Goal: Task Accomplishment & Management: Use online tool/utility

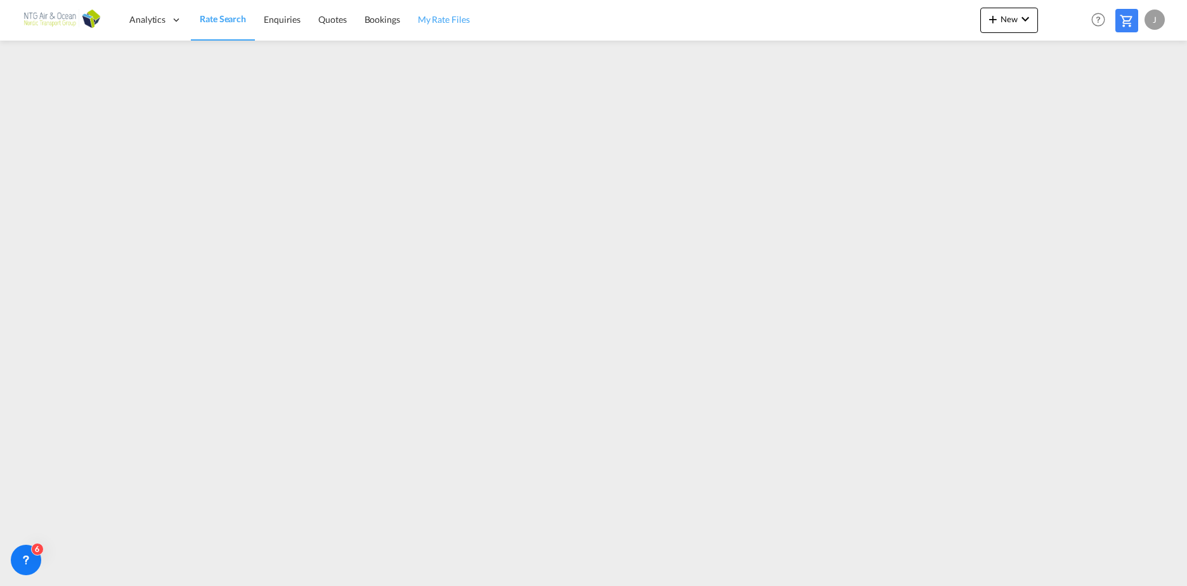
click at [445, 20] on span "My Rate Files" at bounding box center [444, 19] width 52 height 11
click at [1019, 17] on md-icon "icon-chevron-down" at bounding box center [1025, 18] width 15 height 15
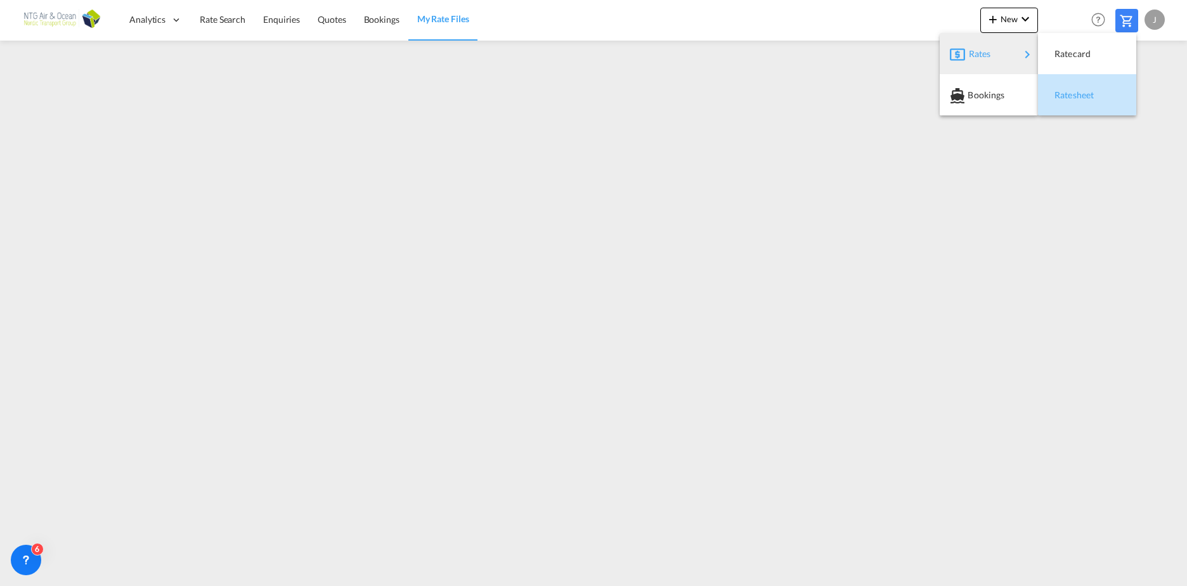
click at [1082, 100] on div "Ratesheet" at bounding box center [1078, 95] width 47 height 32
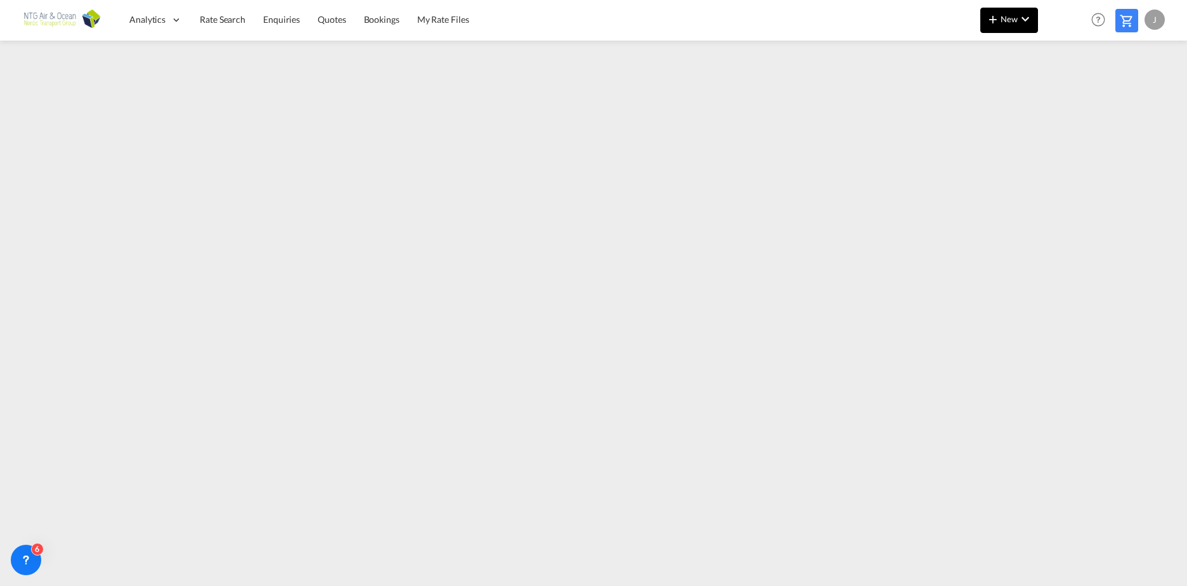
click at [1017, 24] on button "New" at bounding box center [1009, 20] width 58 height 25
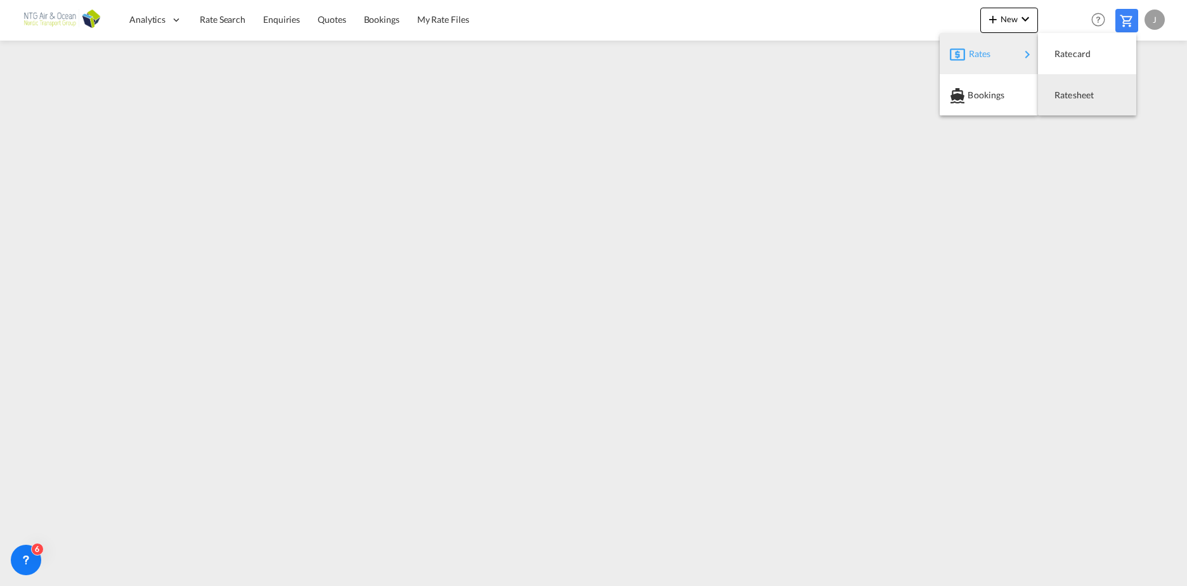
click at [1076, 99] on div "Ratesheet" at bounding box center [1078, 95] width 47 height 32
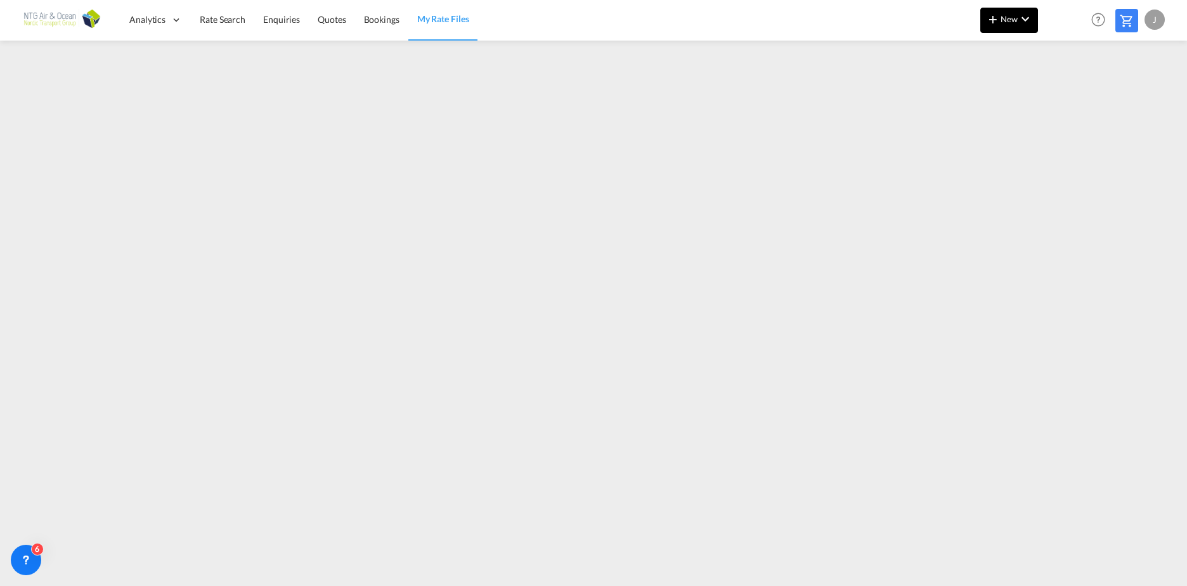
click at [1022, 19] on md-icon "icon-chevron-down" at bounding box center [1025, 18] width 15 height 15
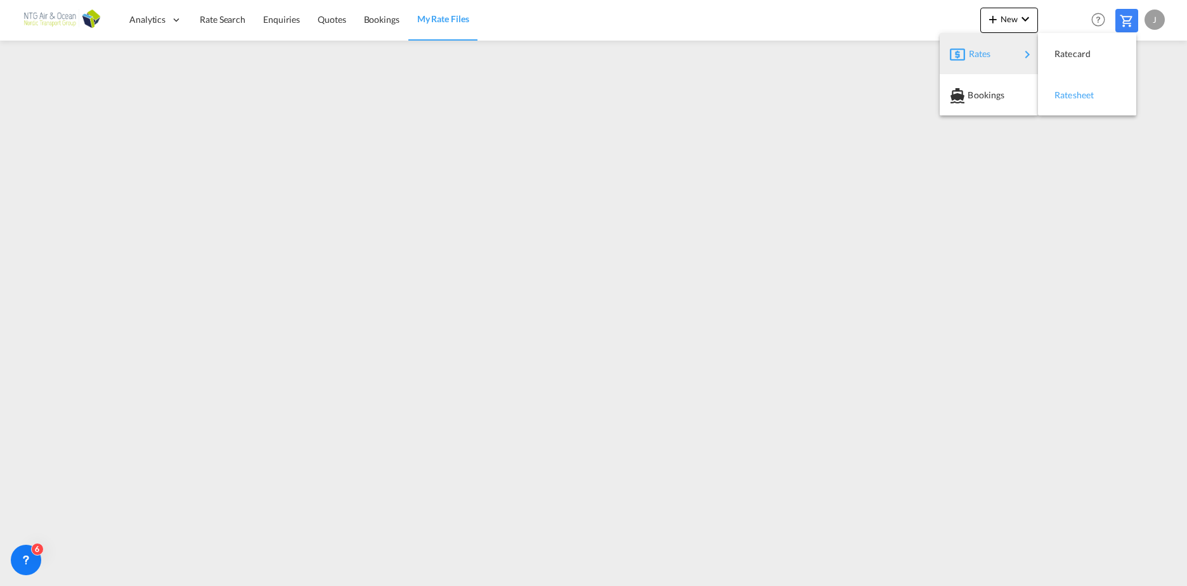
click at [1069, 96] on span "Ratesheet" at bounding box center [1062, 94] width 14 height 25
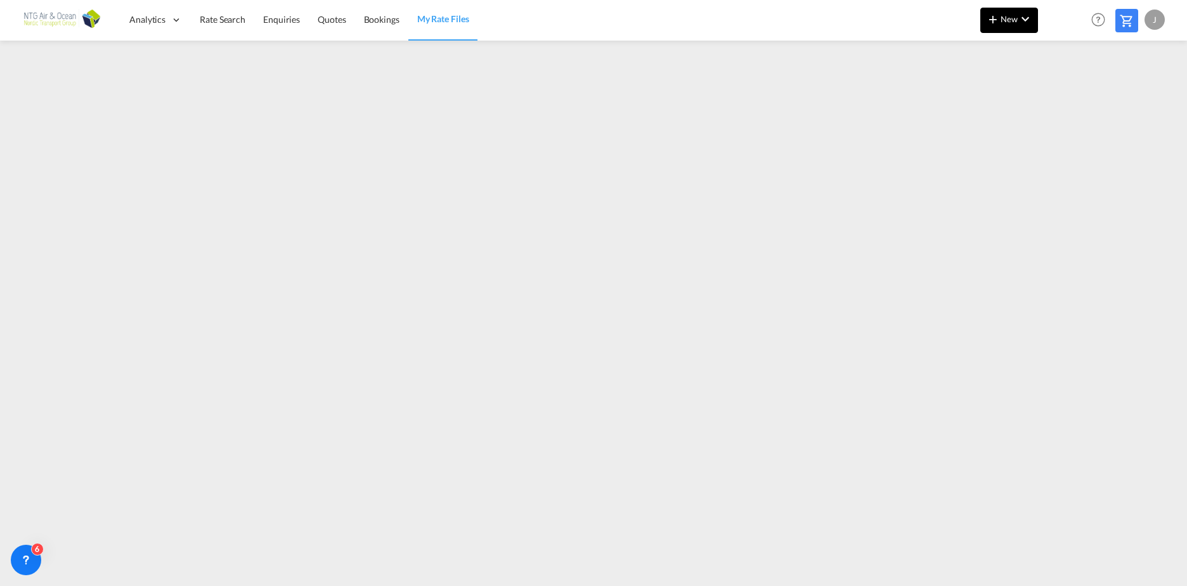
click at [1032, 24] on md-icon "icon-chevron-down" at bounding box center [1025, 18] width 15 height 15
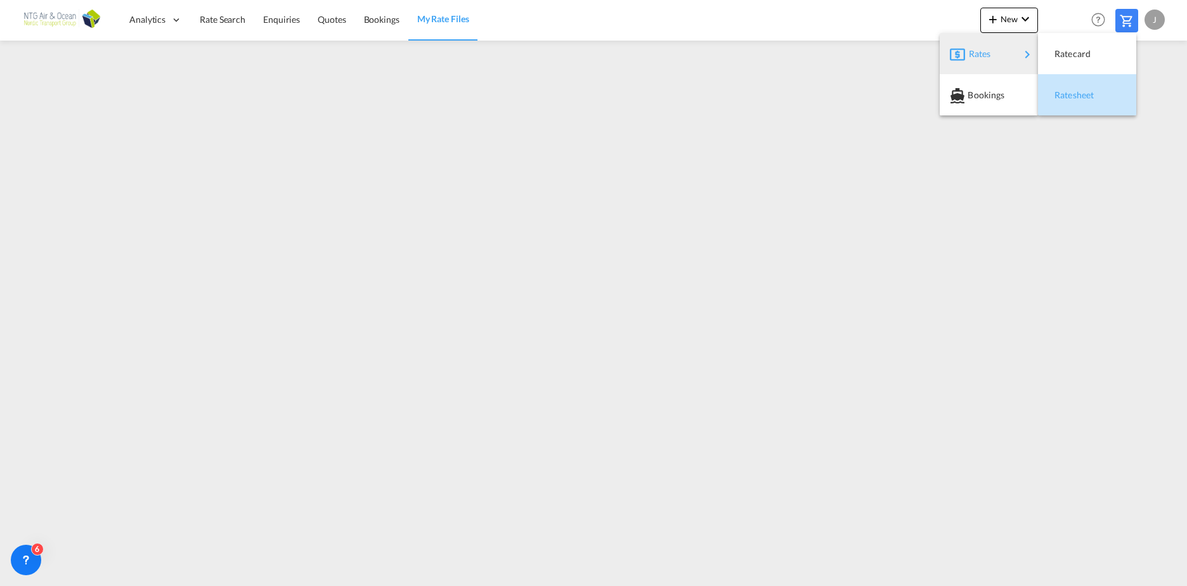
click at [1069, 99] on span "Ratesheet" at bounding box center [1062, 94] width 14 height 25
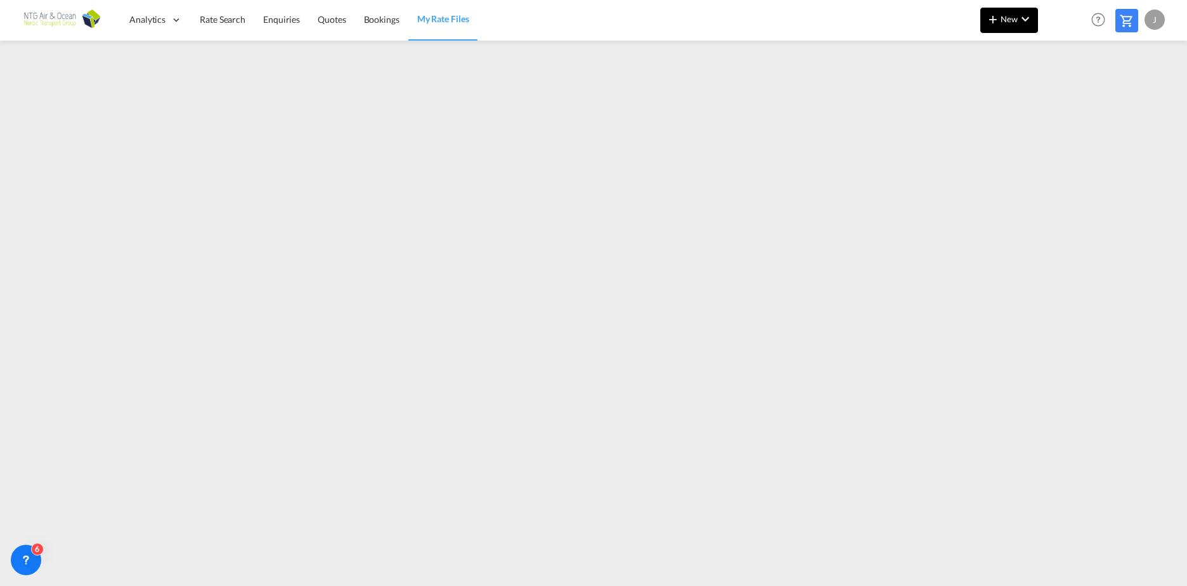
click at [1026, 26] on button "New" at bounding box center [1009, 20] width 58 height 25
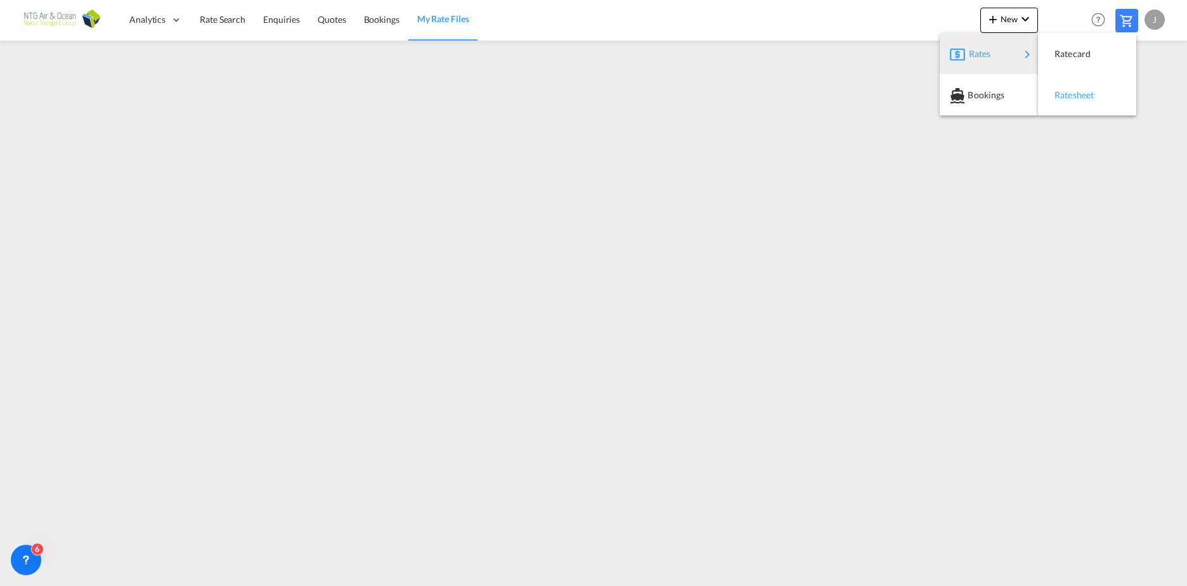
click at [1069, 92] on span "Ratesheet" at bounding box center [1062, 94] width 14 height 25
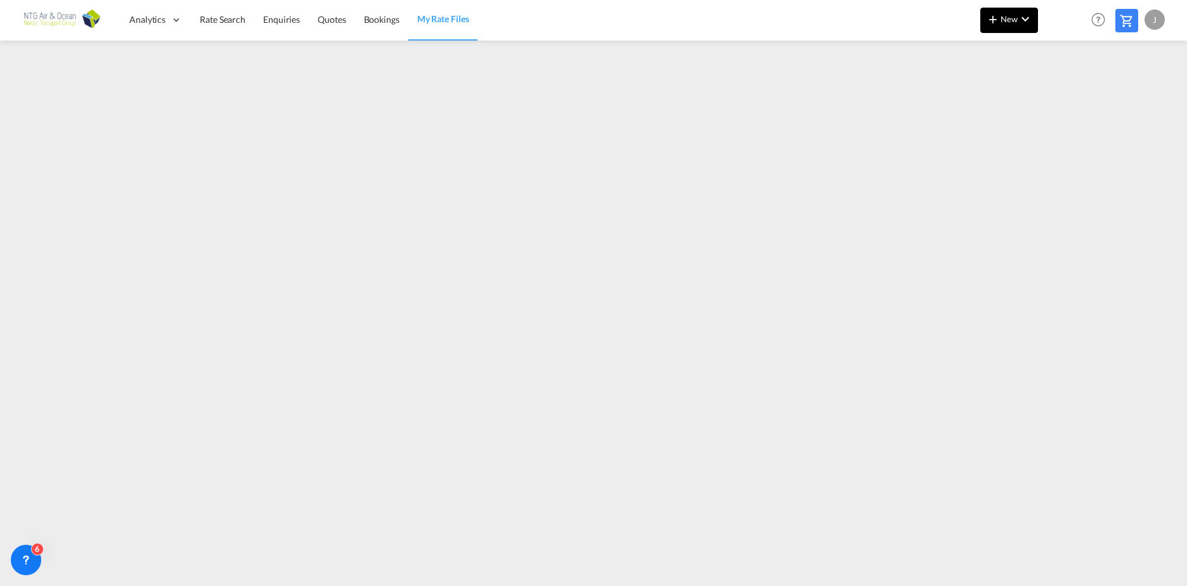
click at [1034, 17] on button "New" at bounding box center [1009, 20] width 58 height 25
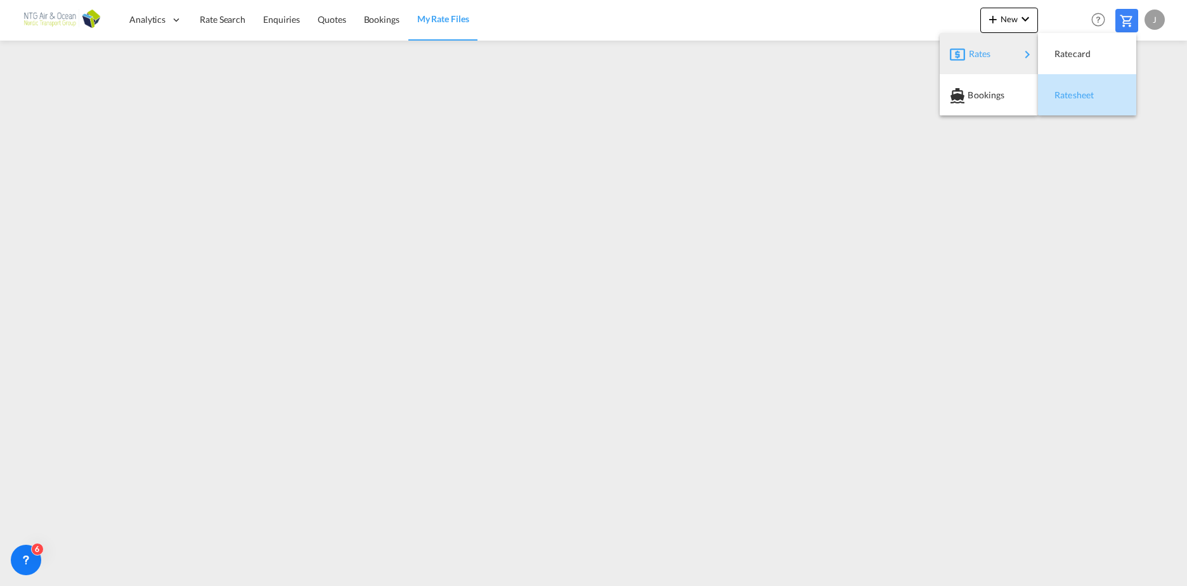
click at [1088, 89] on div "Ratesheet" at bounding box center [1078, 95] width 47 height 32
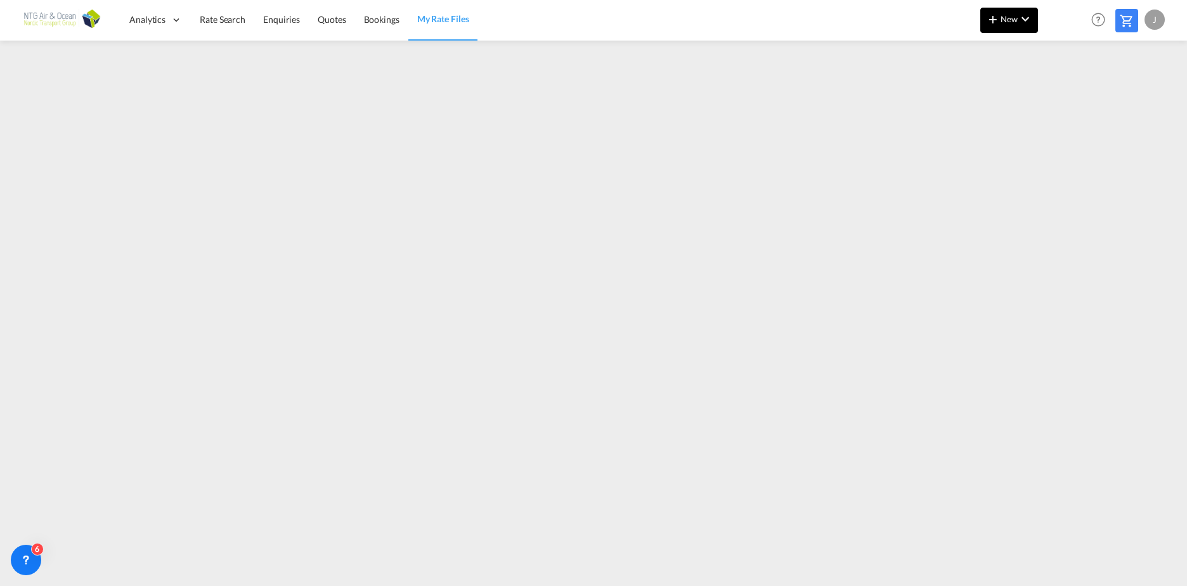
click at [1014, 25] on button "New" at bounding box center [1009, 20] width 58 height 25
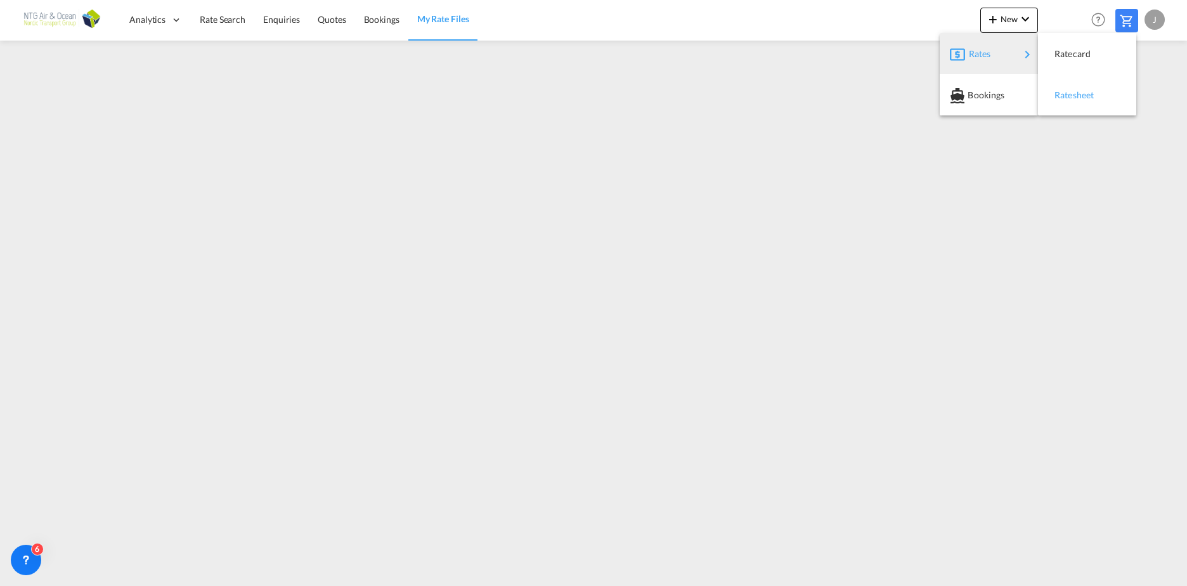
click at [1069, 91] on span "Ratesheet" at bounding box center [1062, 94] width 14 height 25
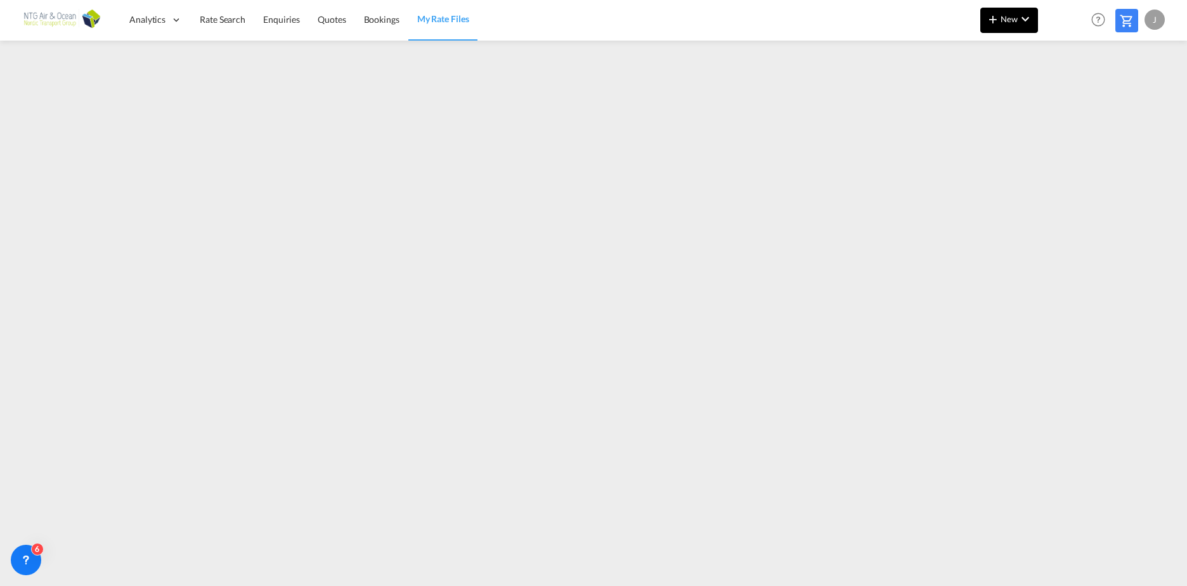
click at [1024, 13] on md-icon "icon-chevron-down" at bounding box center [1025, 18] width 15 height 15
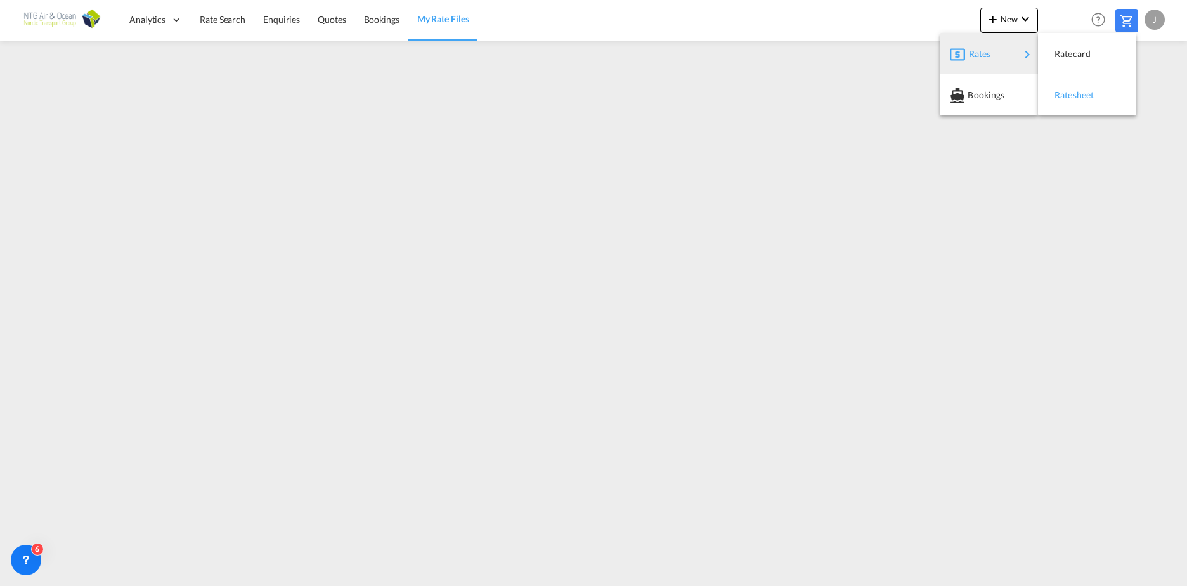
click at [1081, 88] on div "Ratesheet" at bounding box center [1078, 95] width 47 height 32
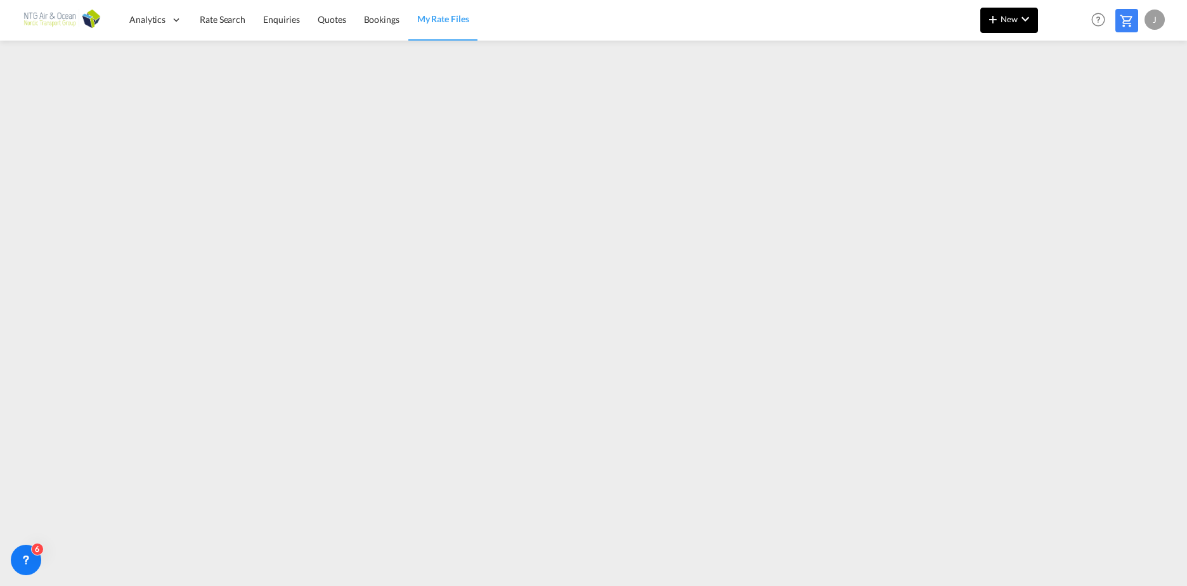
click at [1024, 19] on md-icon "icon-chevron-down" at bounding box center [1025, 18] width 15 height 15
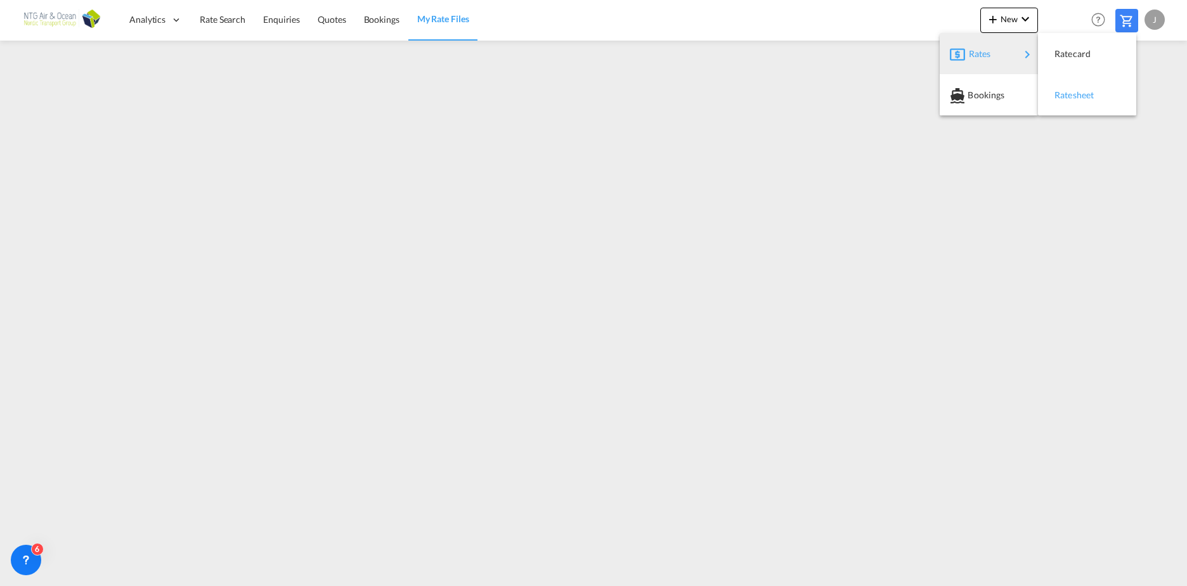
click at [1069, 97] on span "Ratesheet" at bounding box center [1062, 94] width 14 height 25
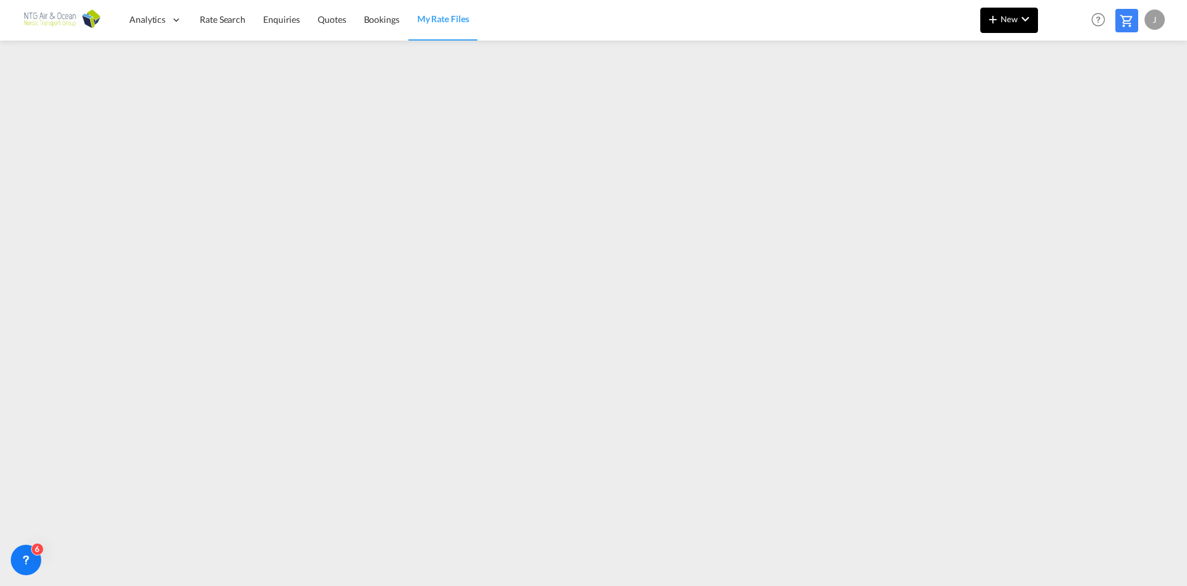
click at [1015, 23] on span "New" at bounding box center [1009, 19] width 48 height 10
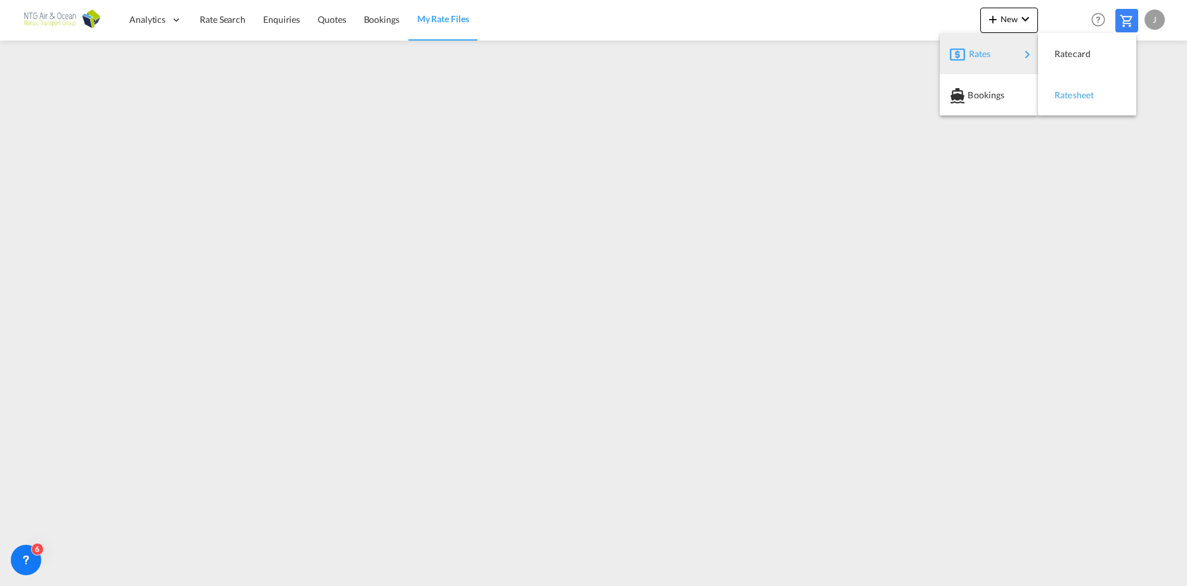
click at [1069, 95] on span "Ratesheet" at bounding box center [1062, 94] width 14 height 25
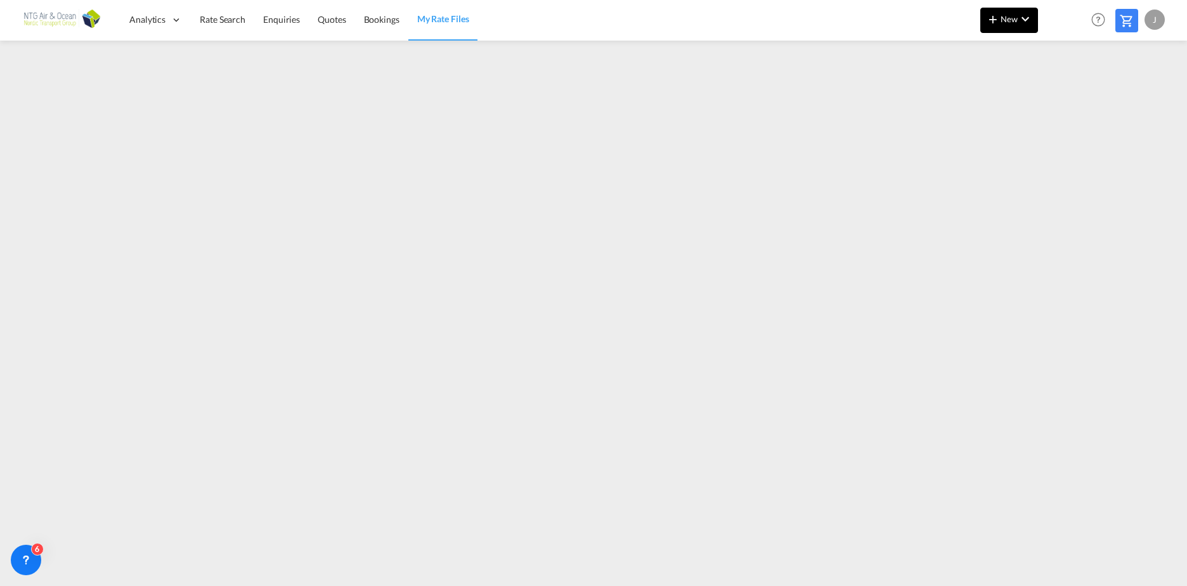
click at [1029, 11] on md-icon "icon-chevron-down" at bounding box center [1025, 18] width 15 height 15
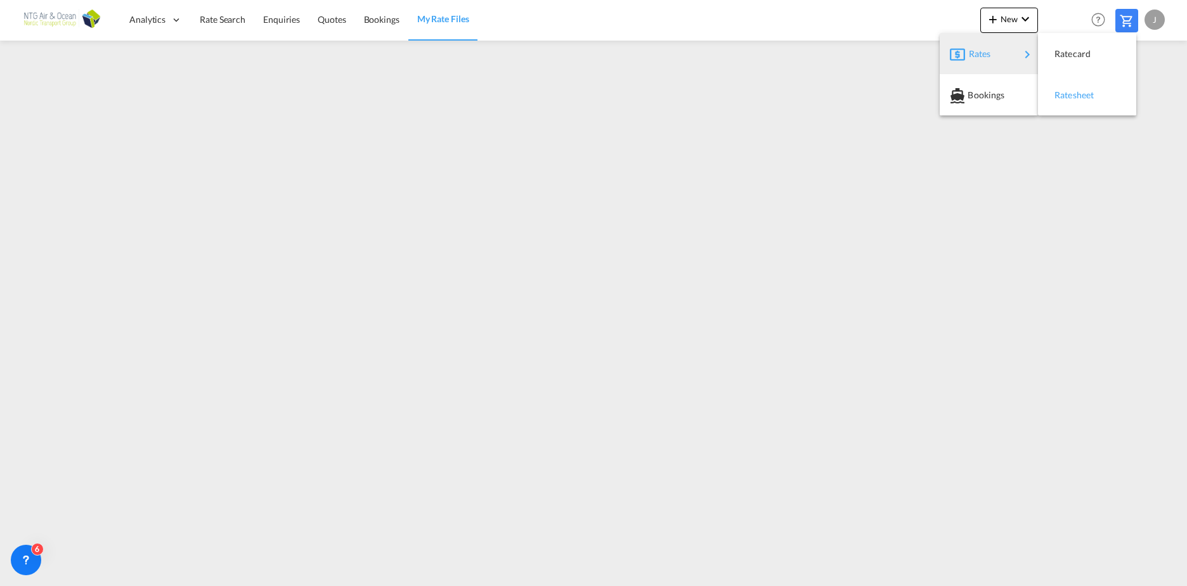
click at [1082, 89] on div "Ratesheet" at bounding box center [1078, 95] width 47 height 32
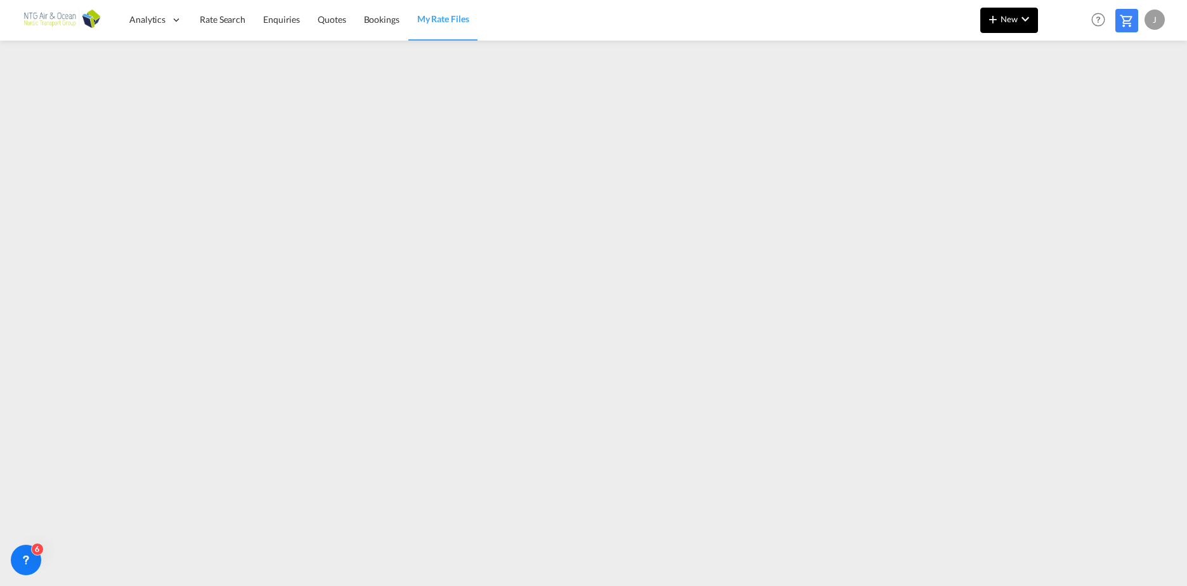
click at [1024, 18] on md-icon "icon-chevron-down" at bounding box center [1025, 18] width 15 height 15
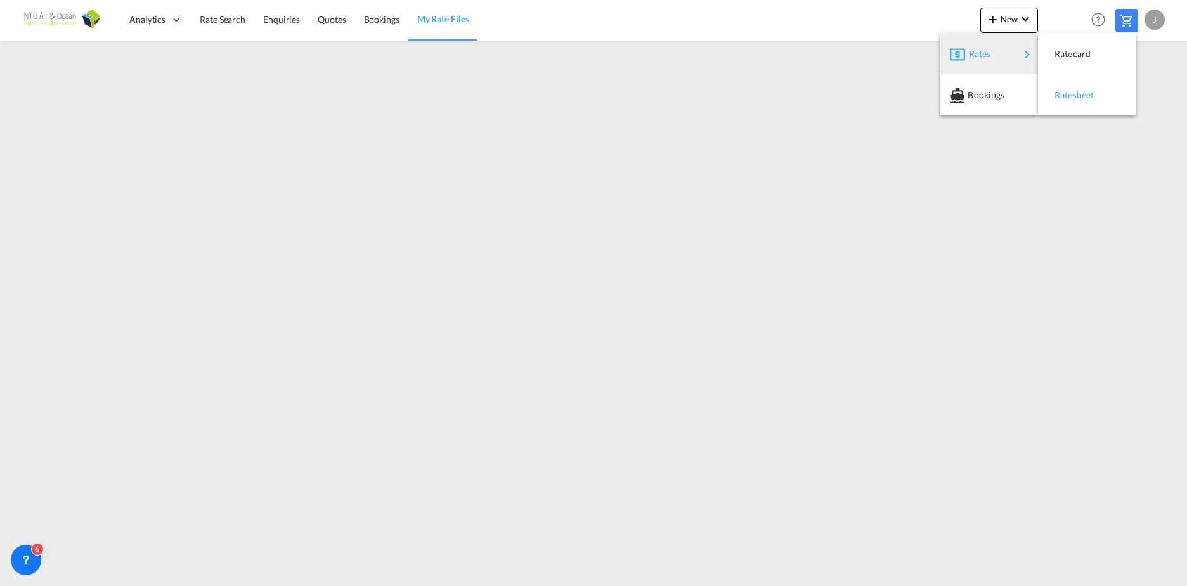
click at [1069, 97] on span "Ratesheet" at bounding box center [1062, 94] width 14 height 25
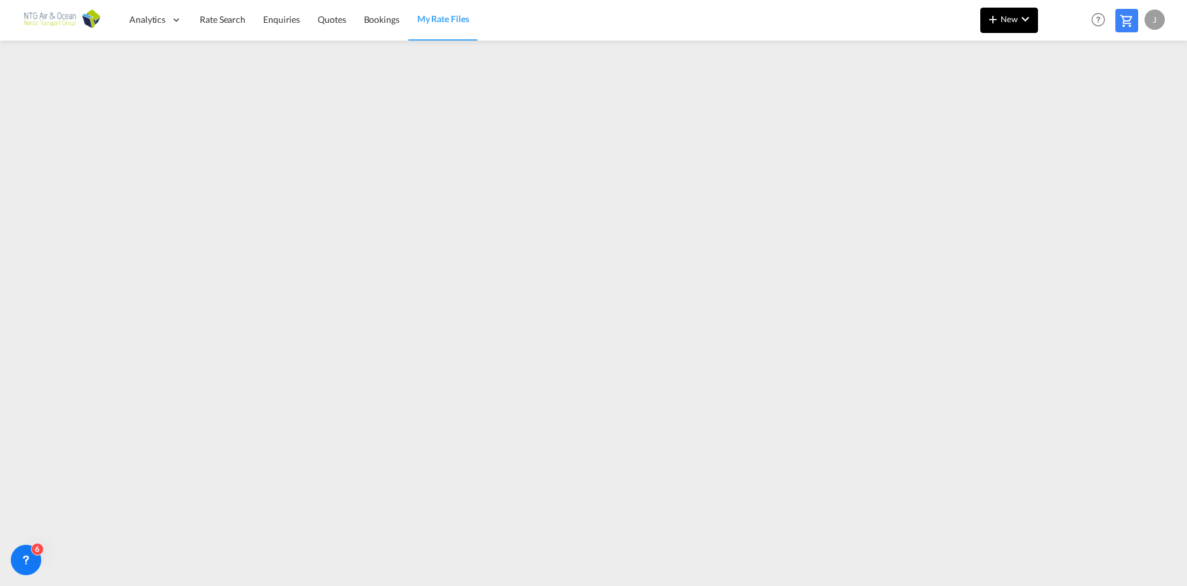
click at [1031, 19] on md-icon "icon-chevron-down" at bounding box center [1025, 18] width 15 height 15
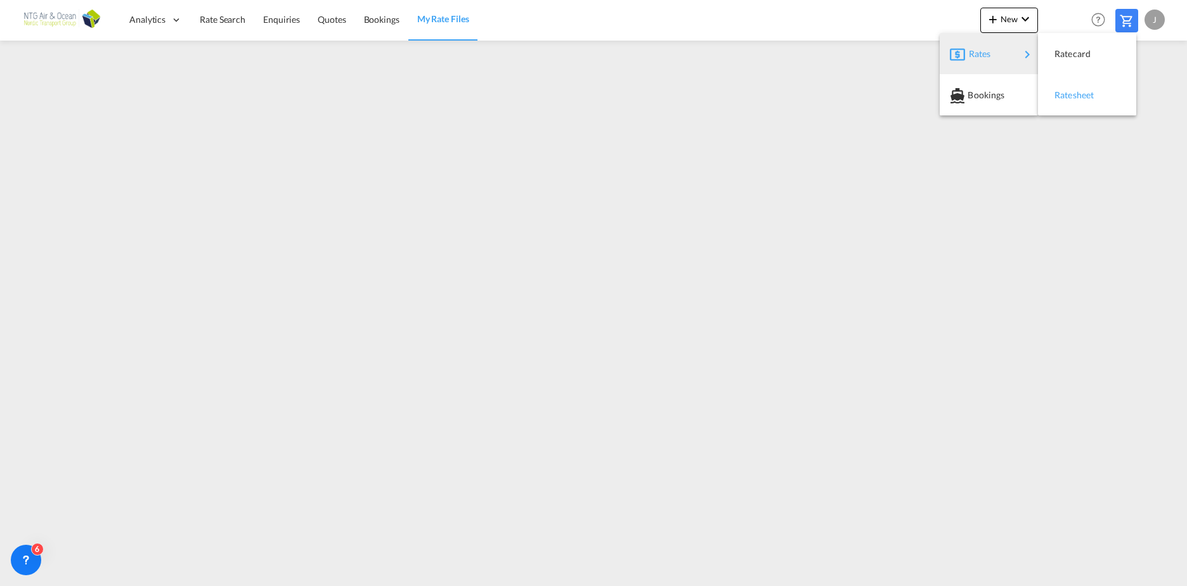
click at [1069, 91] on span "Ratesheet" at bounding box center [1062, 94] width 14 height 25
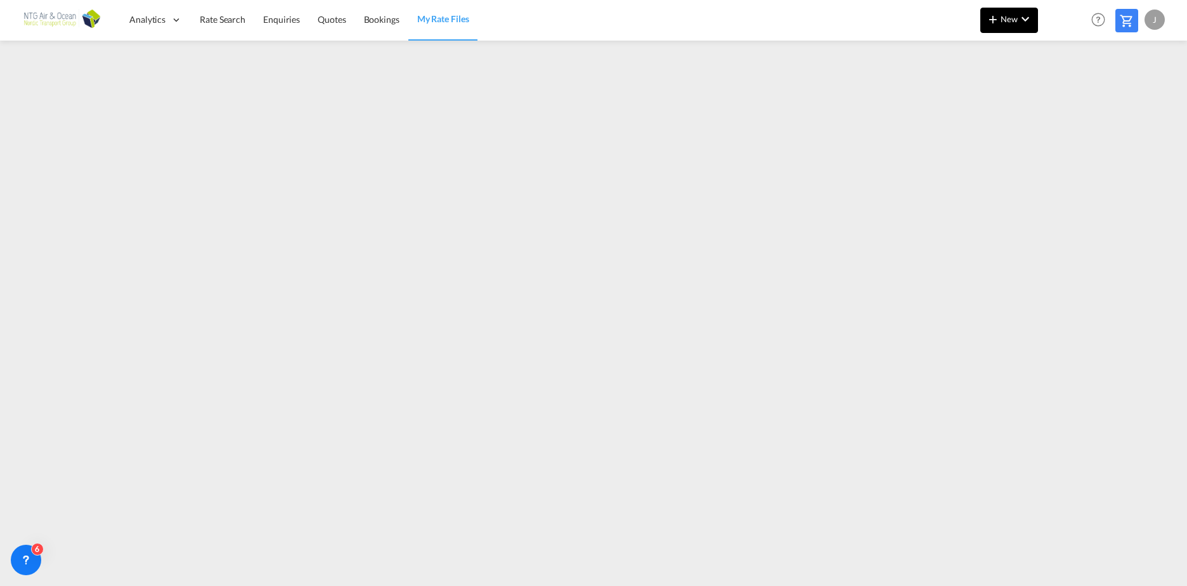
click at [1022, 16] on md-icon "icon-chevron-down" at bounding box center [1025, 18] width 15 height 15
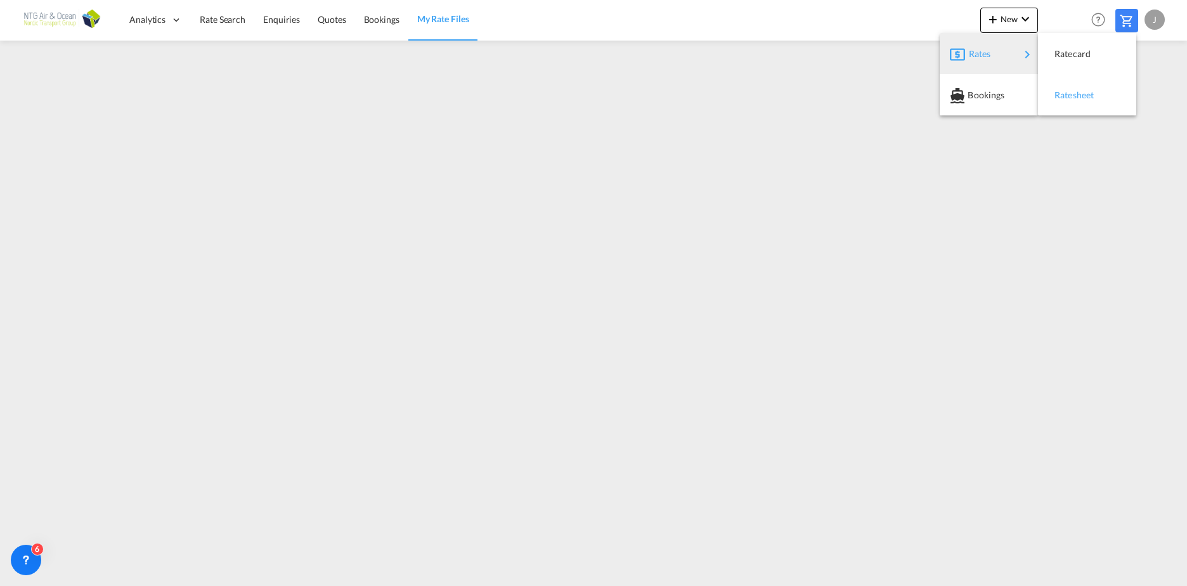
click at [1069, 95] on span "Ratesheet" at bounding box center [1062, 94] width 14 height 25
